Goal: Find specific page/section

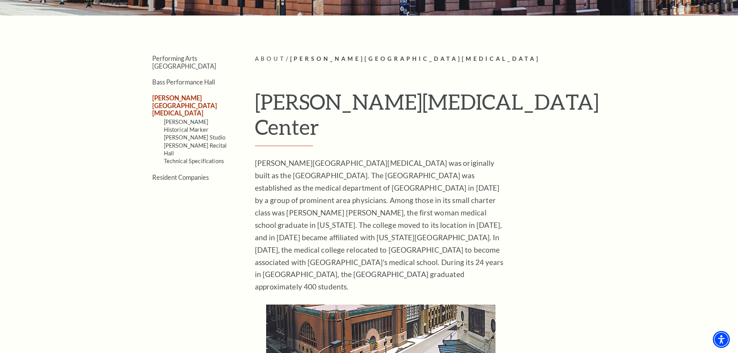
scroll to position [179, 0]
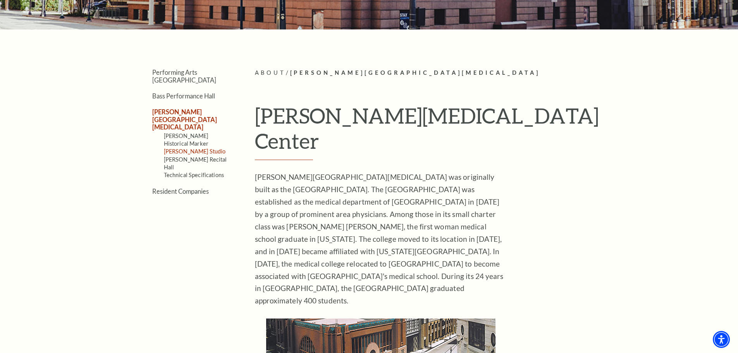
click at [176, 148] on link "[PERSON_NAME] Studio" at bounding box center [195, 151] width 62 height 7
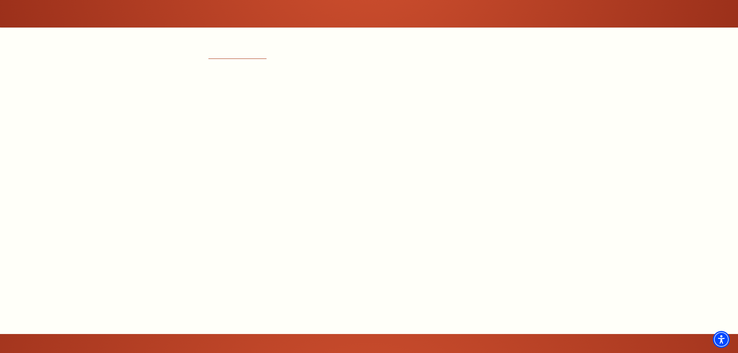
scroll to position [812, 0]
